Goal: Navigation & Orientation: Find specific page/section

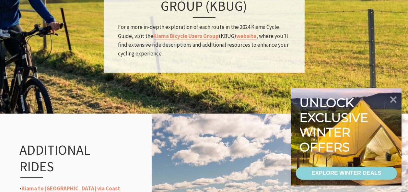
scroll to position [648, 0]
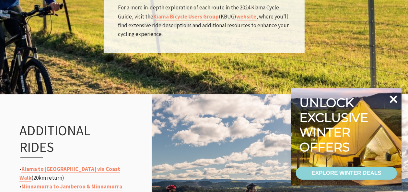
click at [393, 99] on icon at bounding box center [394, 99] width 8 height 8
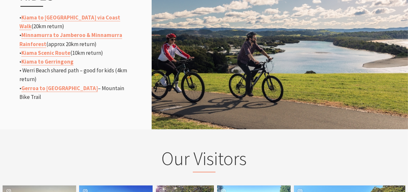
scroll to position [794, 0]
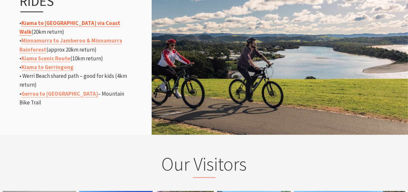
click at [57, 23] on link "Kiama to [GEOGRAPHIC_DATA] via Coast Walk" at bounding box center [69, 27] width 101 height 16
click at [80, 21] on link "Kiama to [GEOGRAPHIC_DATA] via Coast Walk" at bounding box center [69, 27] width 101 height 16
click at [65, 95] on link "Gerroa to [GEOGRAPHIC_DATA]" at bounding box center [59, 93] width 76 height 7
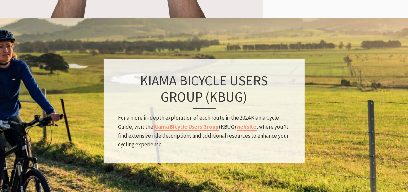
scroll to position [535, 0]
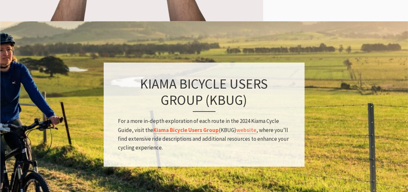
click at [191, 131] on link "Kiama Bicycle Users Group" at bounding box center [186, 129] width 65 height 7
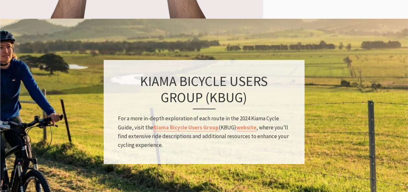
scroll to position [551, 0]
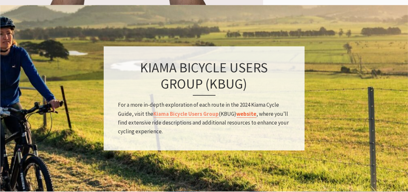
click at [244, 113] on link "website" at bounding box center [247, 113] width 20 height 7
